Goal: Find specific page/section: Find specific page/section

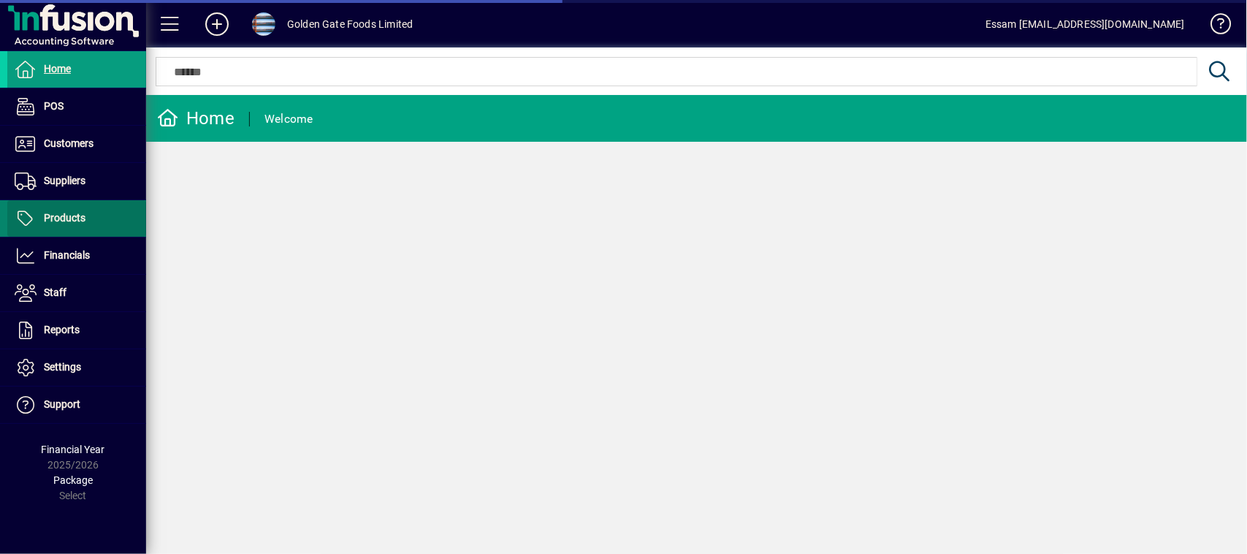
click at [84, 217] on span "Products" at bounding box center [65, 218] width 42 height 12
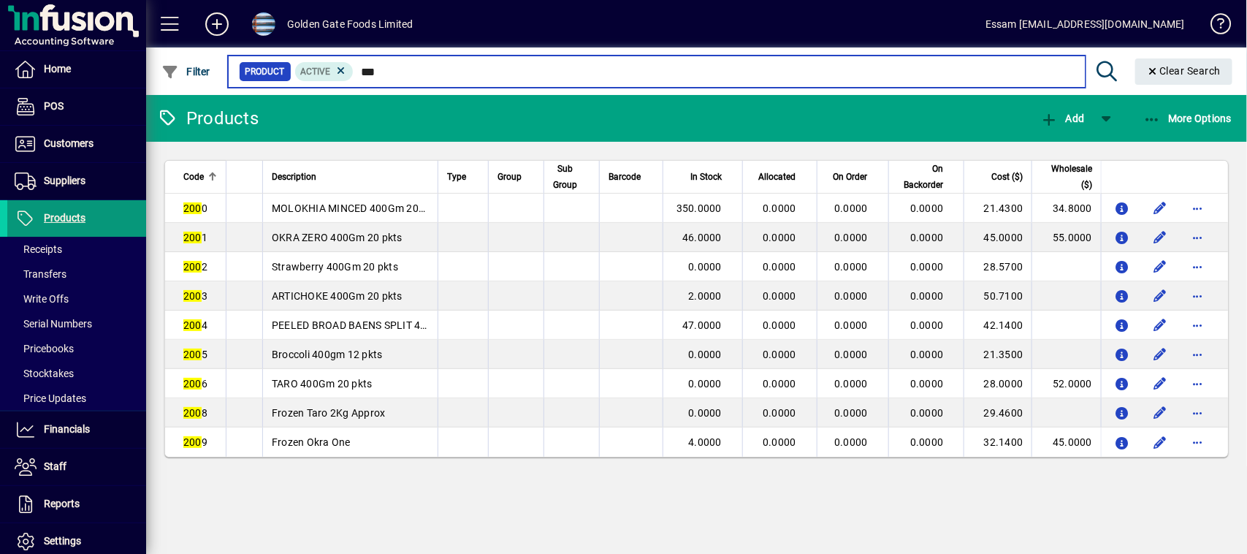
type input "****"
